Goal: Task Accomplishment & Management: Manage account settings

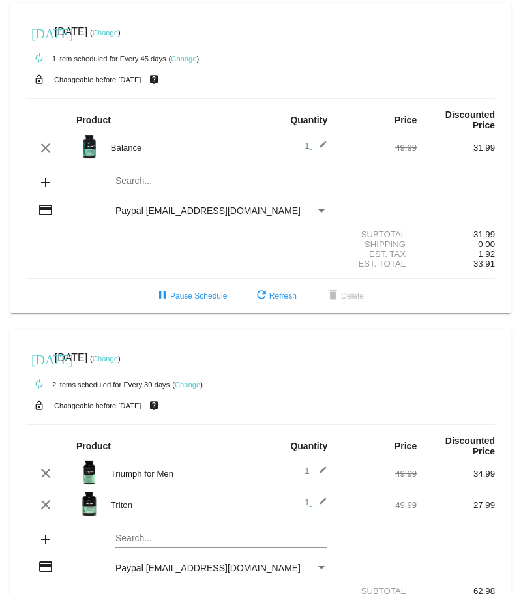
click at [118, 31] on link "Change" at bounding box center [105, 33] width 25 height 8
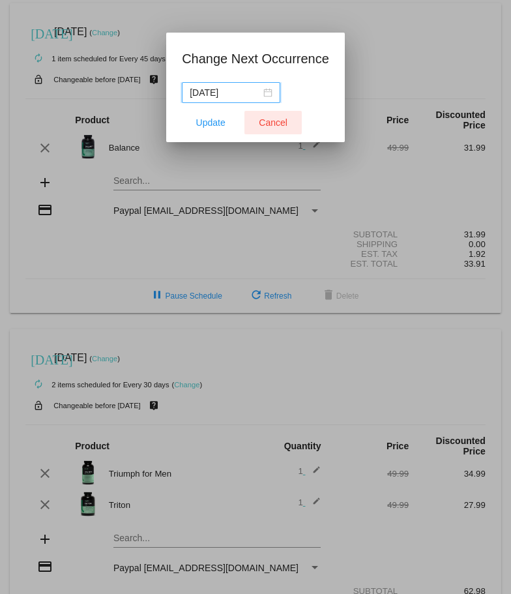
click at [274, 118] on span "Cancel" at bounding box center [273, 122] width 29 height 10
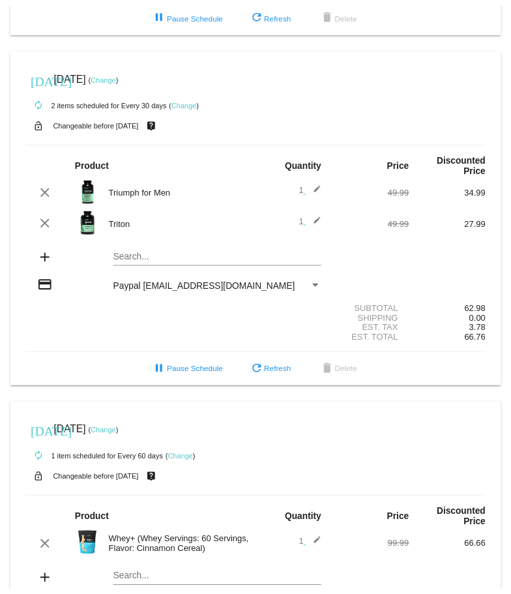
scroll to position [326, 0]
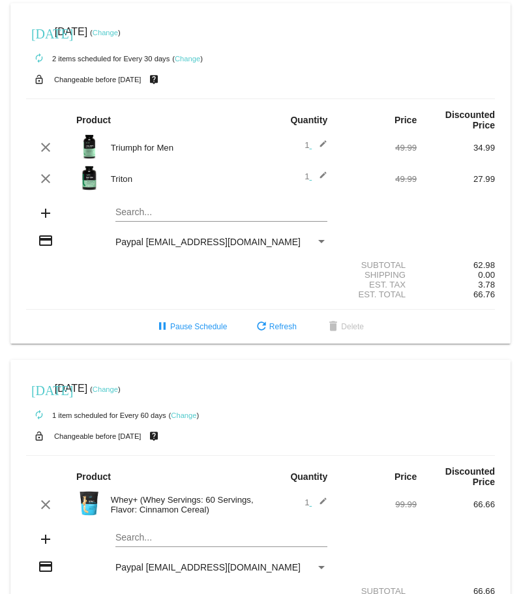
click at [183, 414] on link "Change" at bounding box center [183, 415] width 25 height 8
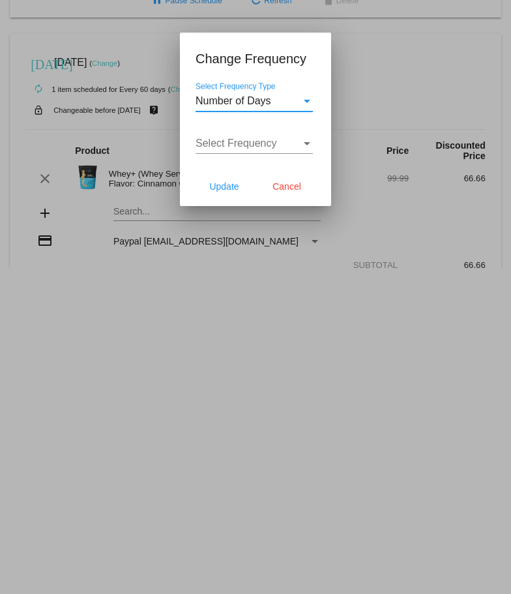
click at [293, 104] on div "Number of Days" at bounding box center [249, 101] width 106 height 12
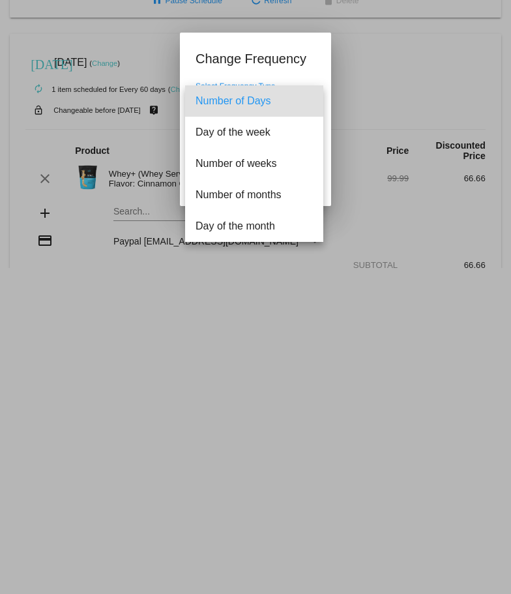
click at [293, 61] on div at bounding box center [255, 297] width 511 height 594
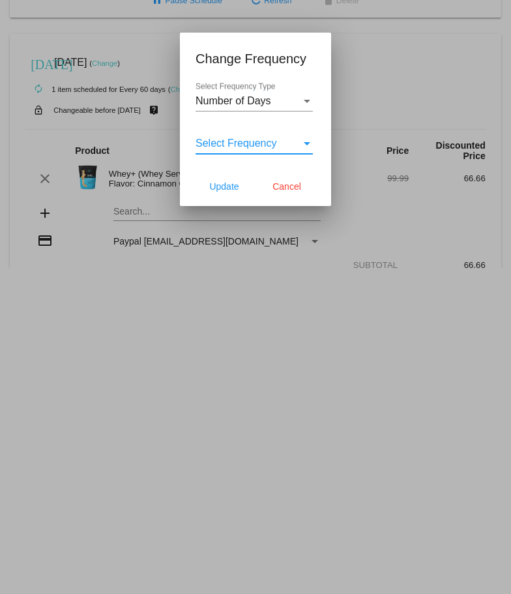
click at [253, 141] on span "Select Frequency" at bounding box center [236, 143] width 81 height 11
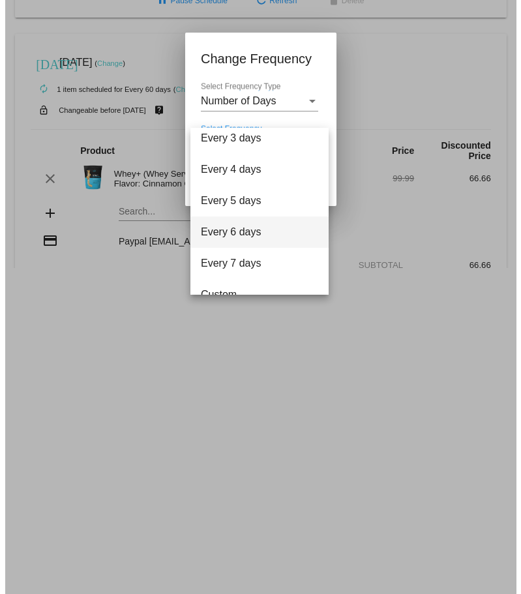
scroll to position [52, 0]
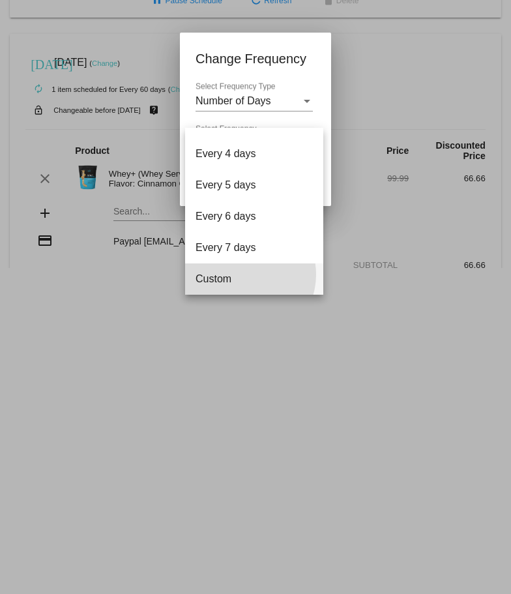
click at [244, 274] on span "Custom" at bounding box center [254, 278] width 117 height 31
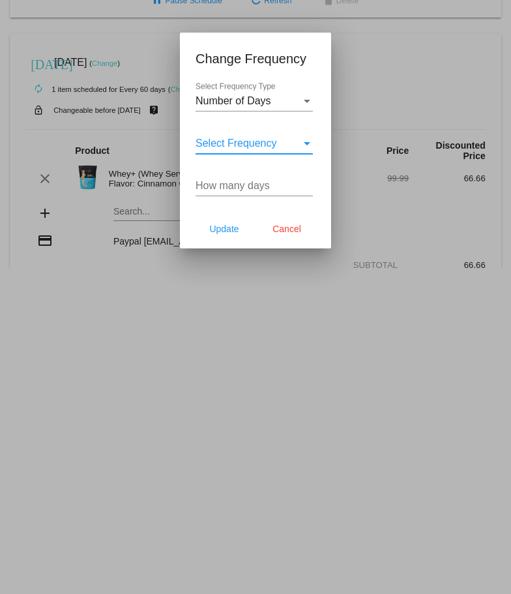
click at [247, 186] on input "How many days" at bounding box center [254, 186] width 117 height 12
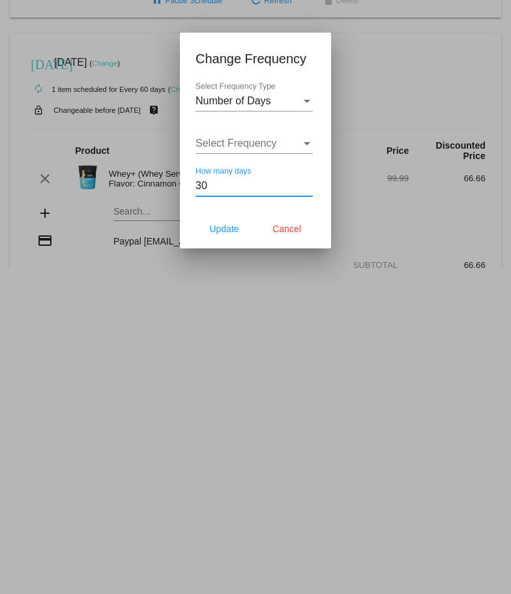
type input "3"
type input "90"
click at [231, 228] on span "Update" at bounding box center [223, 229] width 29 height 10
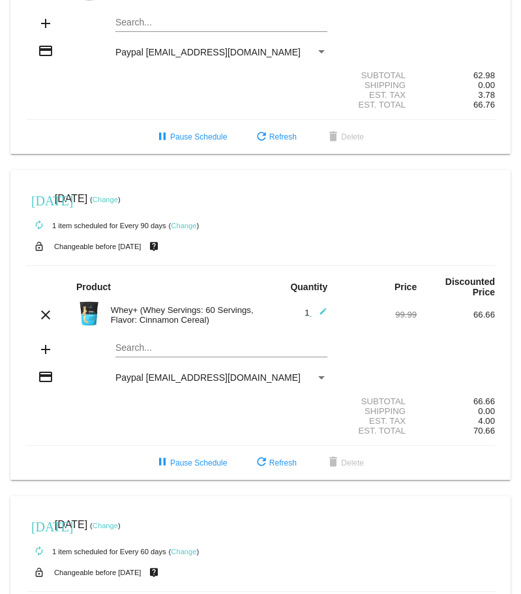
scroll to position [522, 0]
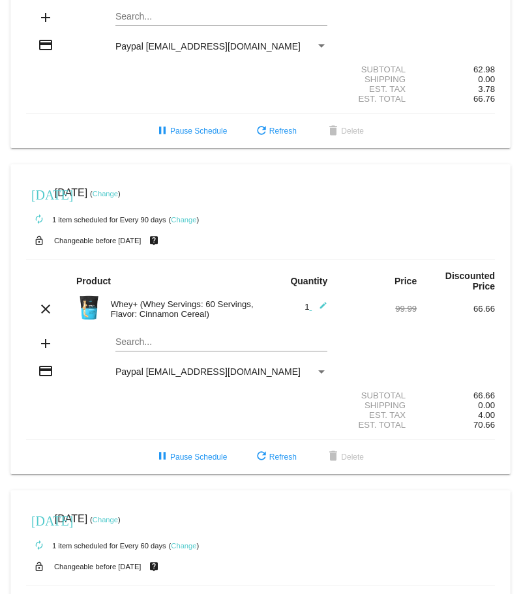
click at [118, 194] on link "Change" at bounding box center [105, 194] width 25 height 8
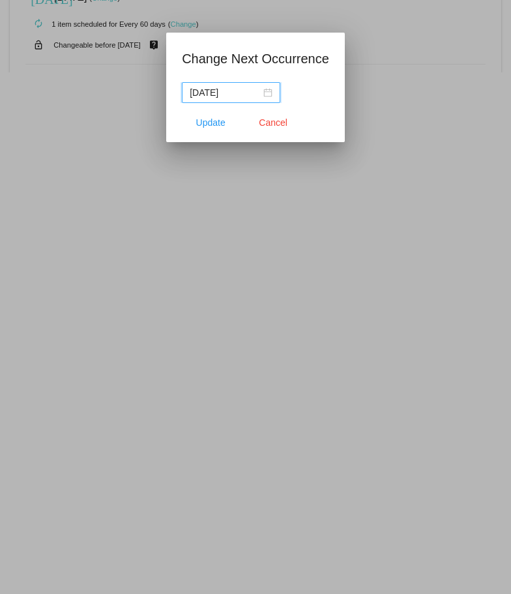
click at [265, 91] on div "[DATE]" at bounding box center [231, 92] width 83 height 14
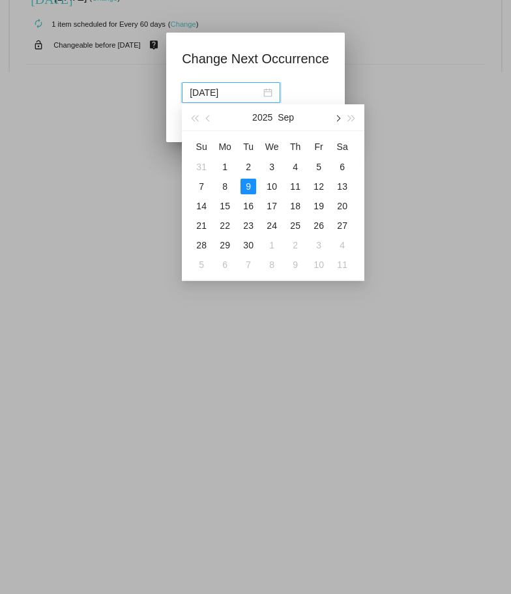
click at [339, 121] on button "button" at bounding box center [337, 117] width 14 height 26
click at [318, 190] on div "10" at bounding box center [319, 187] width 16 height 16
type input "[DATE]"
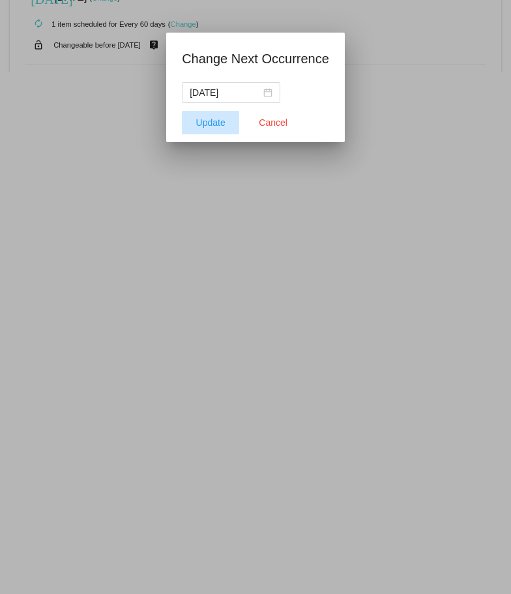
click at [207, 129] on button "Update" at bounding box center [210, 122] width 57 height 23
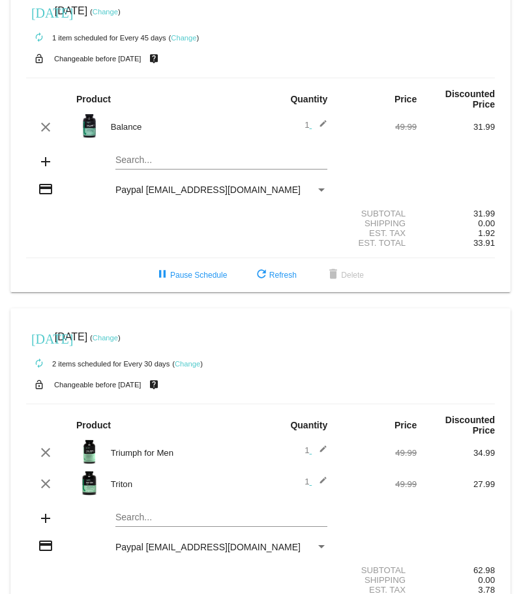
scroll to position [0, 0]
